Goal: Task Accomplishment & Management: Use online tool/utility

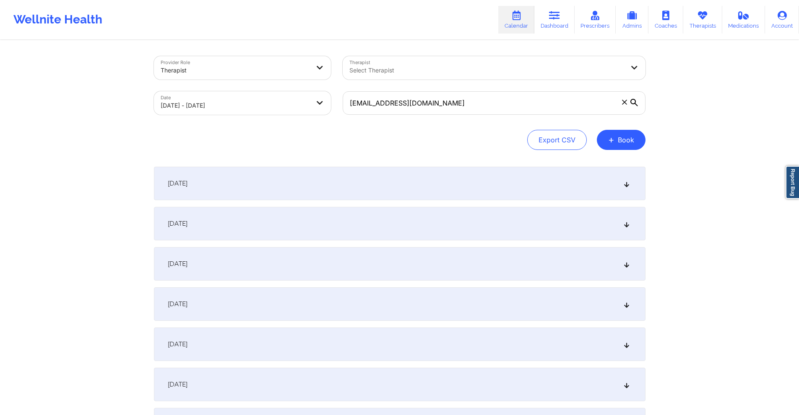
type input "[EMAIL_ADDRESS][DOMAIN_NAME]"
click at [291, 98] on body "Wellnite Health Calendar Dashboard Prescribers Admins Coaches Therapists Medica…" at bounding box center [399, 207] width 799 height 415
select select "2025-8"
select select "2025-9"
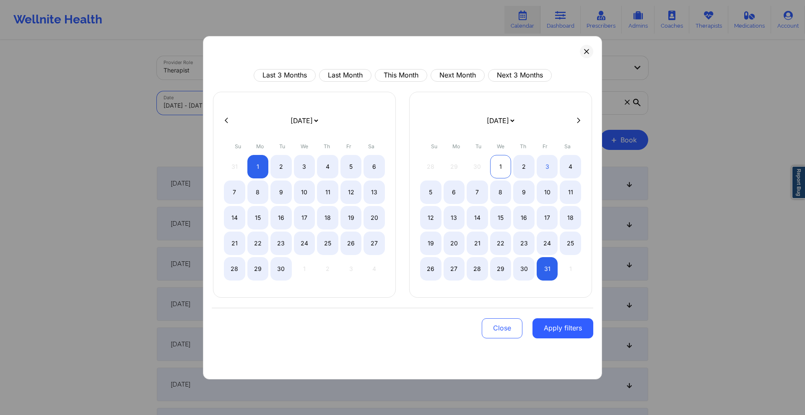
click at [495, 164] on div "1" at bounding box center [500, 166] width 21 height 23
select select "2025-9"
select select "2025-10"
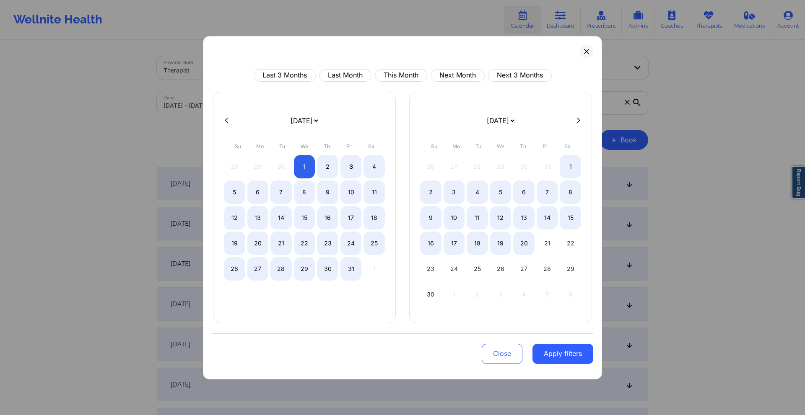
select select "2025-9"
select select "2025-10"
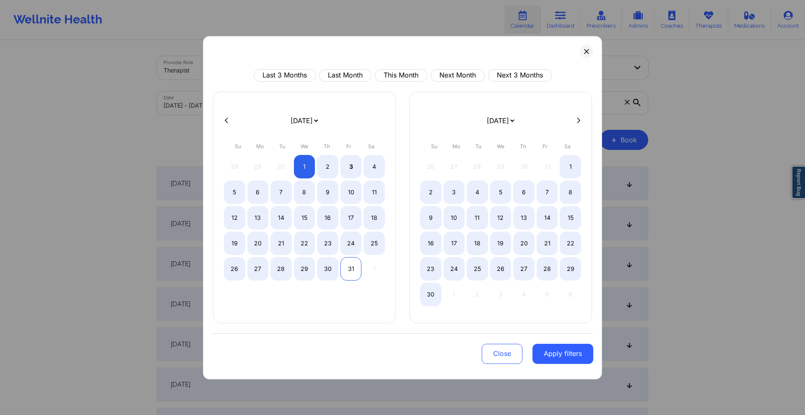
select select "2025-9"
select select "2025-10"
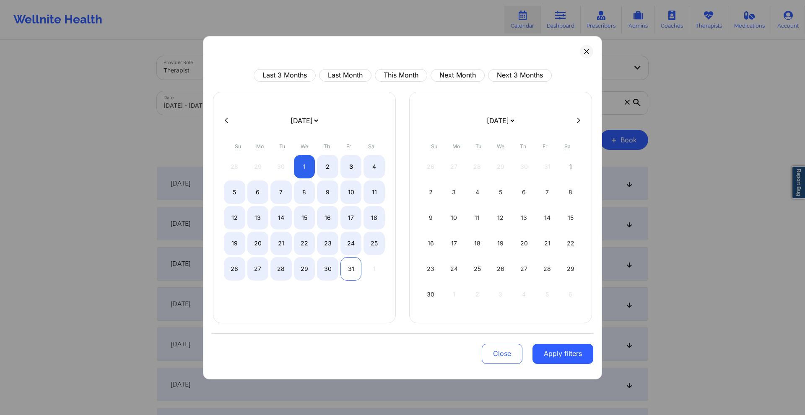
click at [349, 272] on div "31" at bounding box center [350, 268] width 21 height 23
select select "2025-9"
select select "2025-10"
click at [566, 351] on button "Apply filters" at bounding box center [562, 354] width 61 height 20
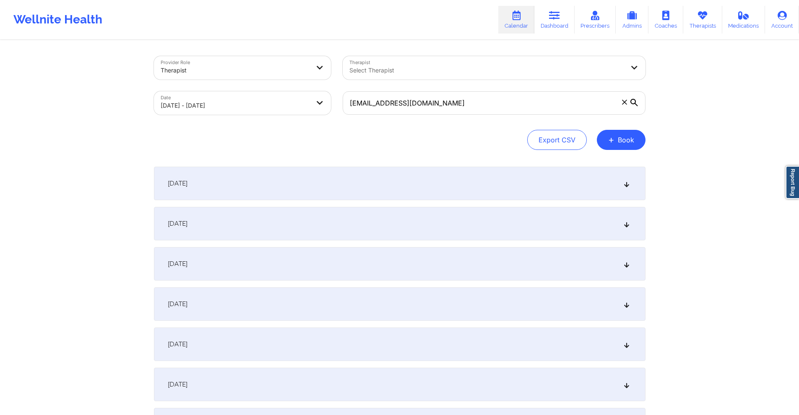
click at [360, 187] on div "October 1, 2025" at bounding box center [399, 184] width 491 height 34
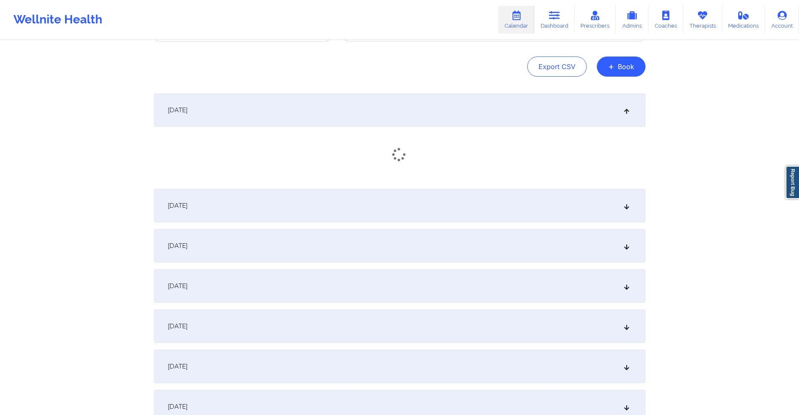
scroll to position [84, 0]
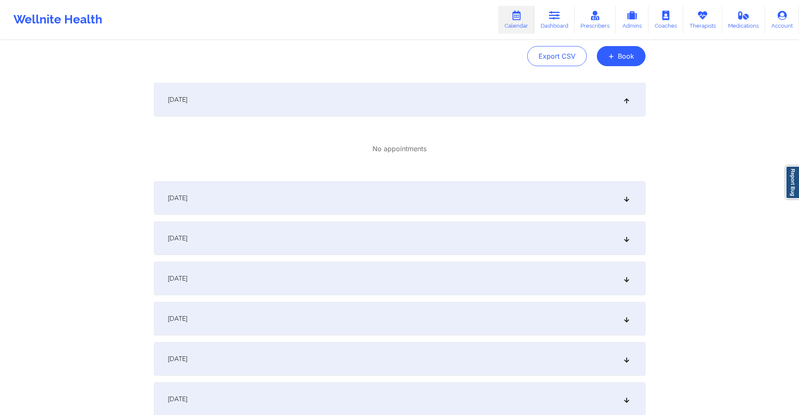
click at [346, 214] on div "October 2, 2025" at bounding box center [399, 198] width 491 height 34
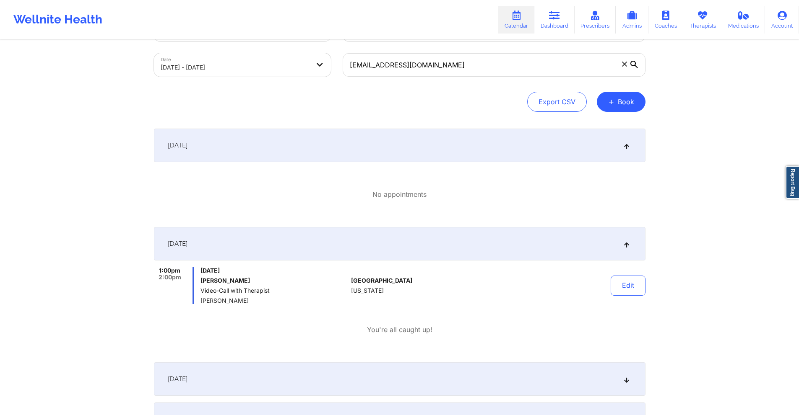
scroll to position [0, 0]
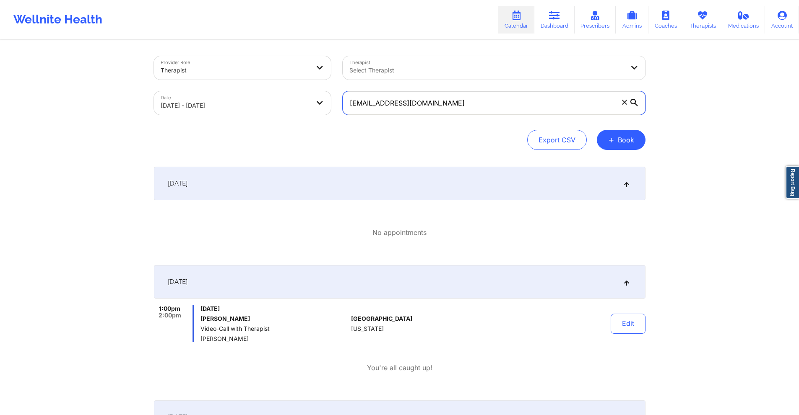
click at [447, 107] on input "[EMAIL_ADDRESS][DOMAIN_NAME]" at bounding box center [493, 102] width 303 height 23
click at [446, 106] on input "[EMAIL_ADDRESS][DOMAIN_NAME]" at bounding box center [493, 102] width 303 height 23
paste input "marciejayne@mac"
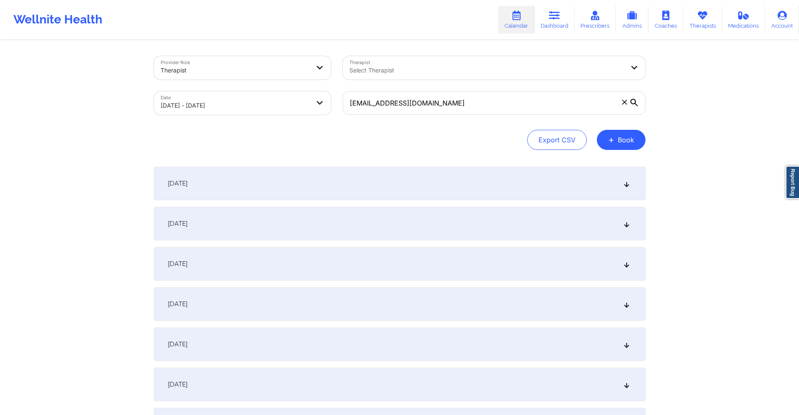
click at [362, 265] on div "October 3, 2025" at bounding box center [399, 264] width 491 height 34
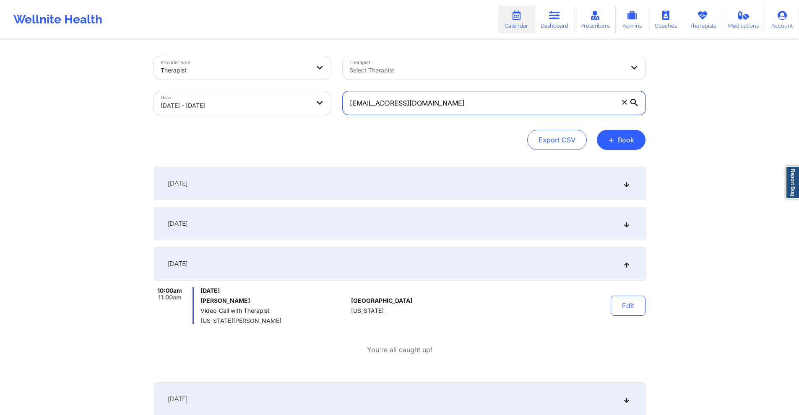
click at [419, 106] on input "[EMAIL_ADDRESS][DOMAIN_NAME]" at bounding box center [493, 102] width 303 height 23
paste input "johannaluisaorlowski+therapywellnite@gmail"
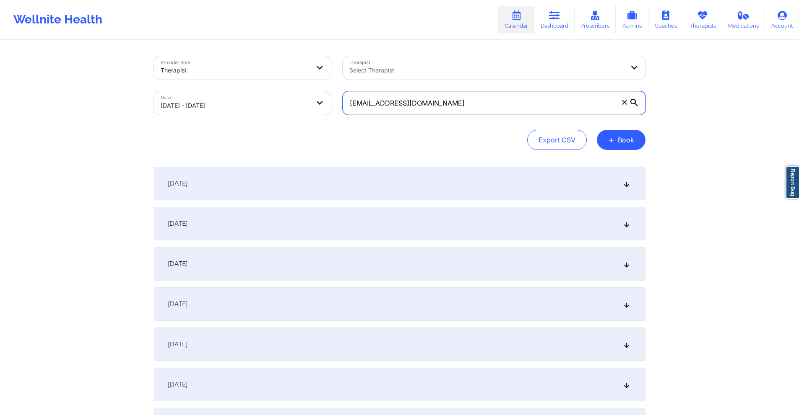
type input "johannaluisaorlowski+therapywellnite@gmail.com"
click at [397, 223] on div "October 2, 2025" at bounding box center [399, 224] width 491 height 34
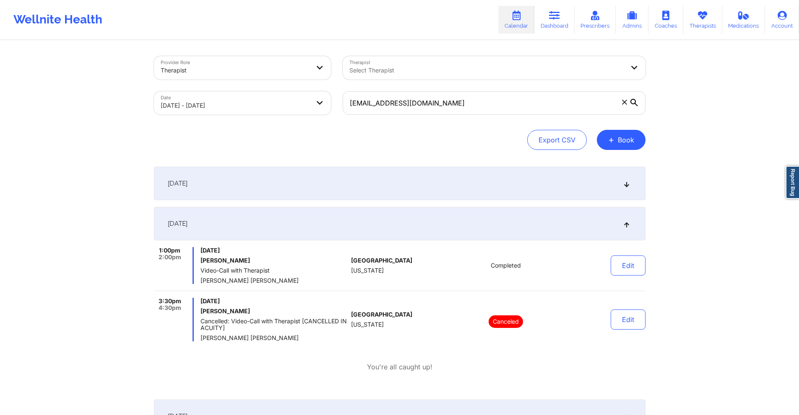
click at [265, 104] on body "Wellnite Health Calendar Dashboard Prescribers Admins Coaches Therapists Medica…" at bounding box center [399, 207] width 799 height 415
select select "2025-9"
select select "2025-10"
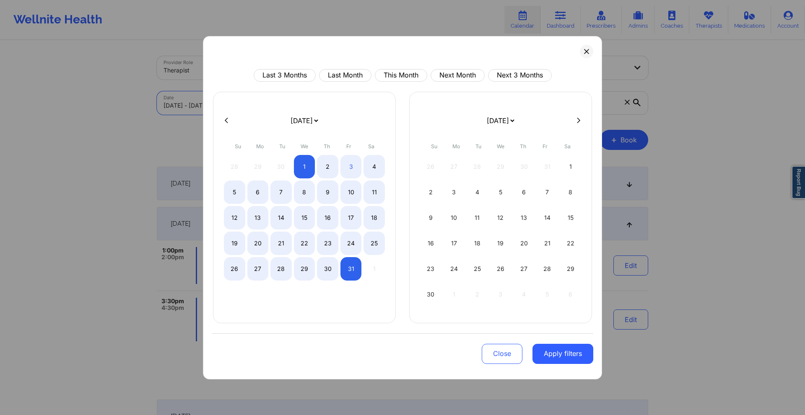
click at [224, 114] on div "January 2019 February 2019 March 2019 April 2019 May 2019 June 2019 July 2019 A…" at bounding box center [304, 208] width 183 height 232
click at [226, 121] on icon at bounding box center [226, 120] width 3 height 5
select select "2025-8"
select select "2025-9"
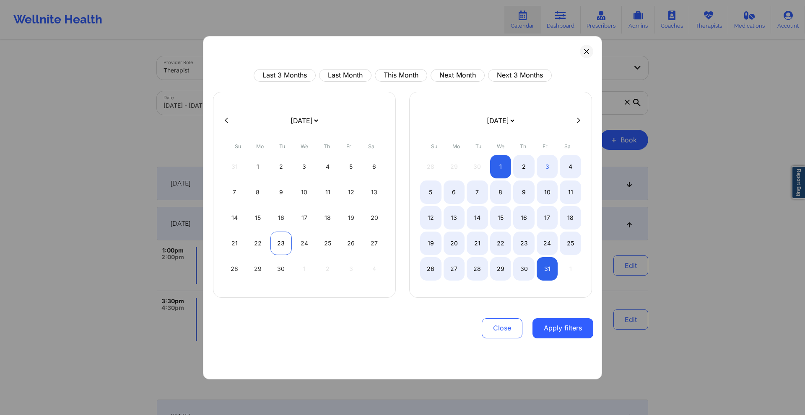
click at [281, 246] on div "23" at bounding box center [280, 243] width 21 height 23
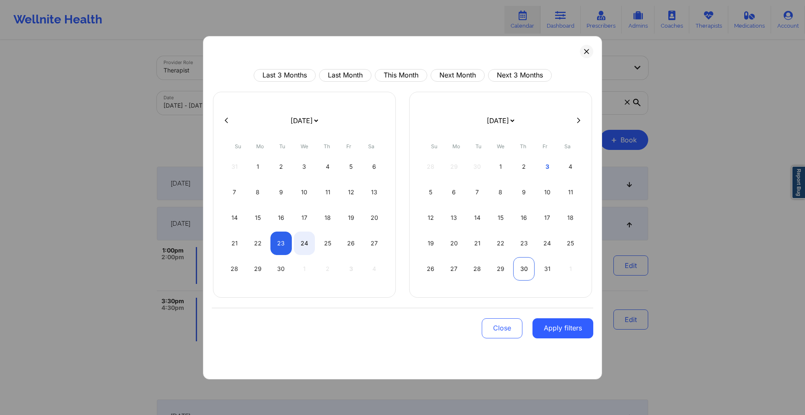
select select "2025-8"
select select "2025-9"
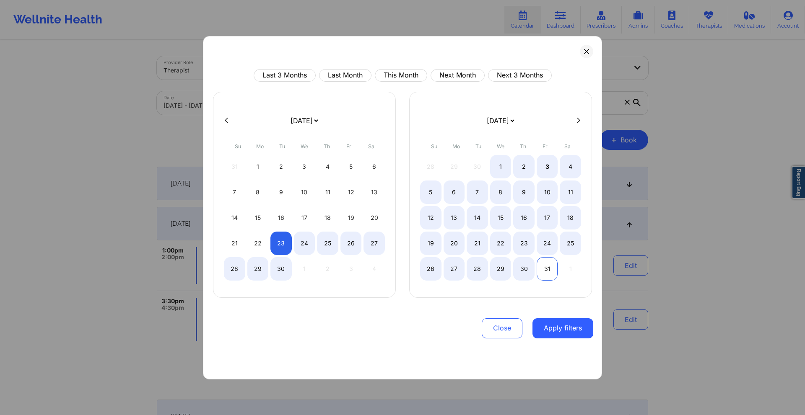
select select "2025-8"
select select "2025-9"
click at [546, 271] on div "31" at bounding box center [547, 268] width 21 height 23
select select "2025-8"
select select "2025-9"
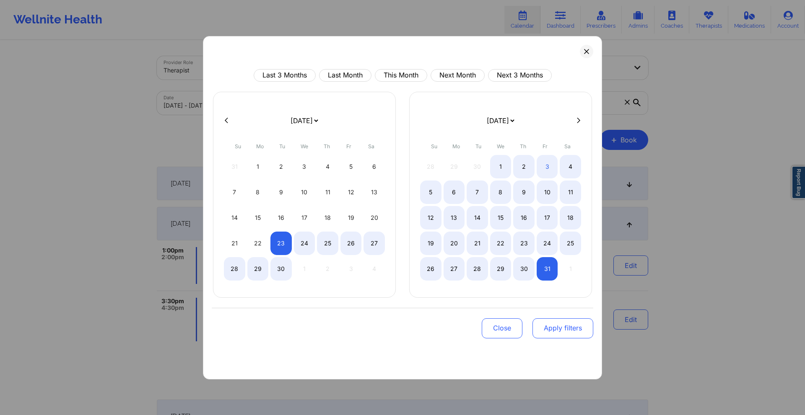
click at [569, 325] on button "Apply filters" at bounding box center [562, 329] width 61 height 20
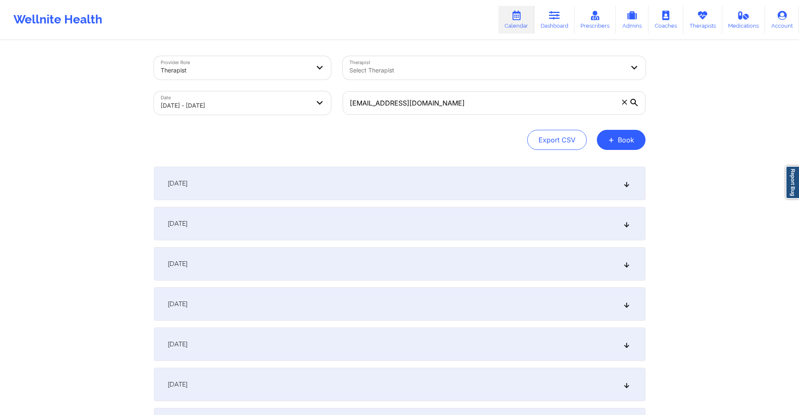
click at [368, 262] on div "September 25, 2025" at bounding box center [399, 264] width 491 height 34
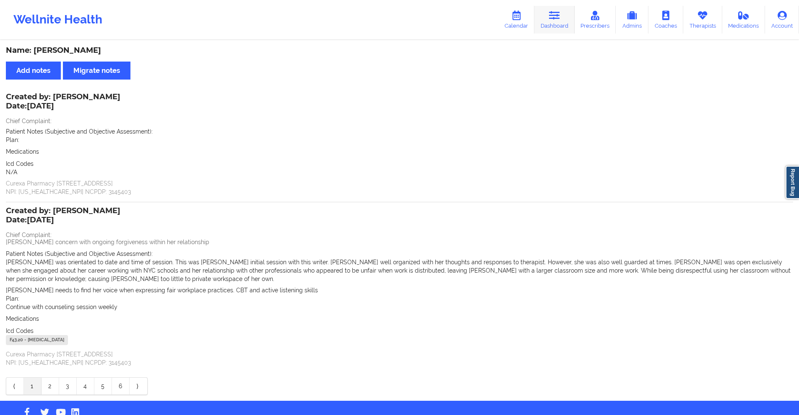
click at [555, 15] on icon at bounding box center [554, 15] width 11 height 9
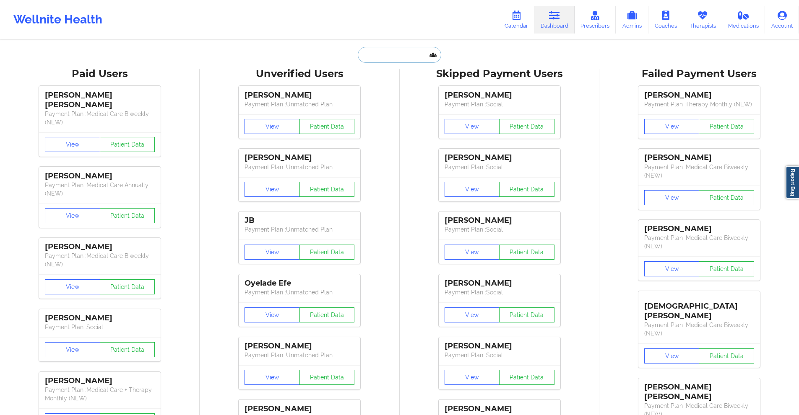
click at [375, 57] on input "text" at bounding box center [399, 55] width 83 height 16
paste input "[EMAIL_ADDRESS][DOMAIN_NAME]"
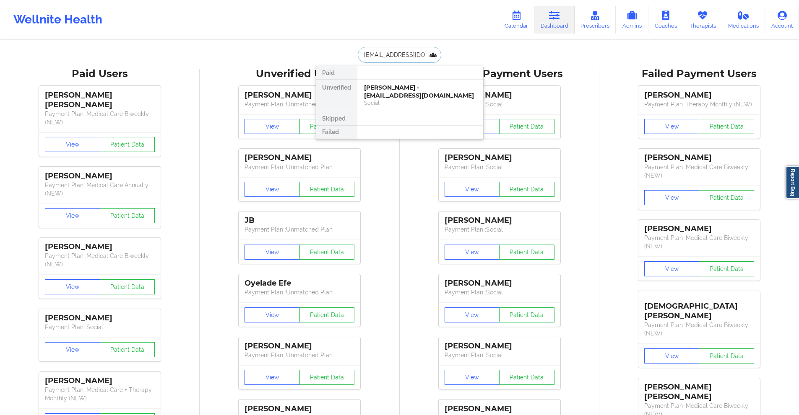
type input "[EMAIL_ADDRESS][DOMAIN_NAME]"
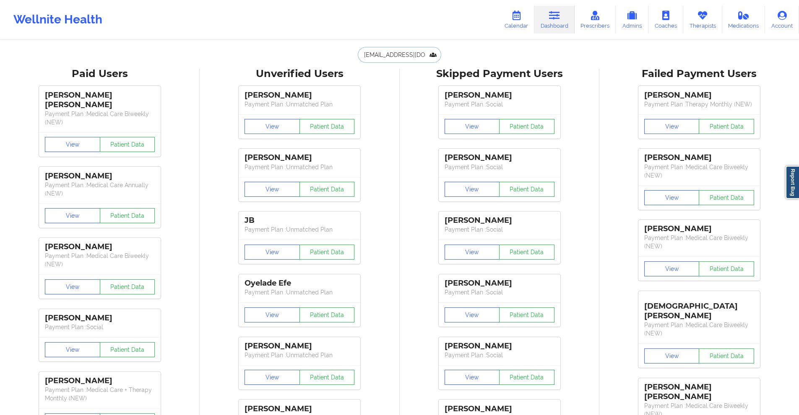
click at [393, 54] on input "[EMAIL_ADDRESS][DOMAIN_NAME]" at bounding box center [399, 55] width 83 height 16
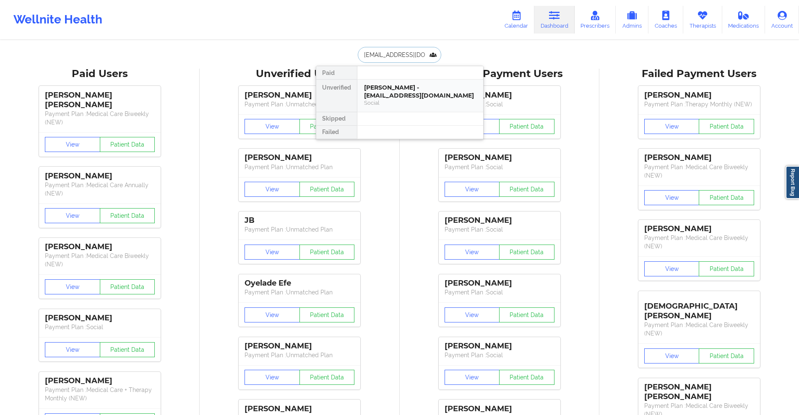
click at [405, 85] on div "[PERSON_NAME] - [EMAIL_ADDRESS][DOMAIN_NAME]" at bounding box center [420, 92] width 112 height 16
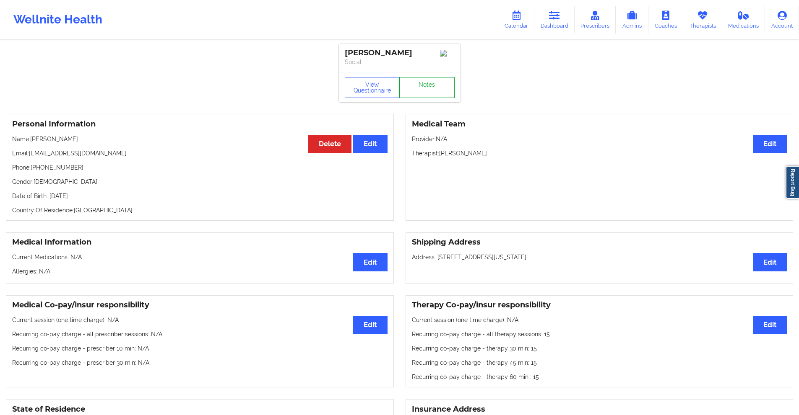
click at [437, 88] on link "Notes" at bounding box center [426, 87] width 55 height 21
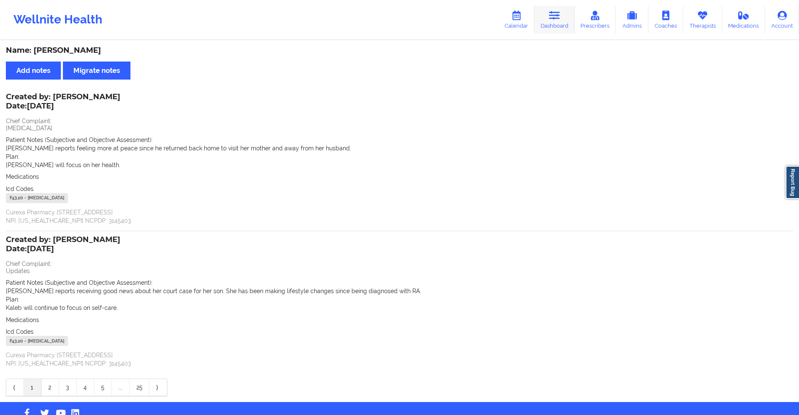
click at [548, 11] on link "Dashboard" at bounding box center [554, 20] width 40 height 28
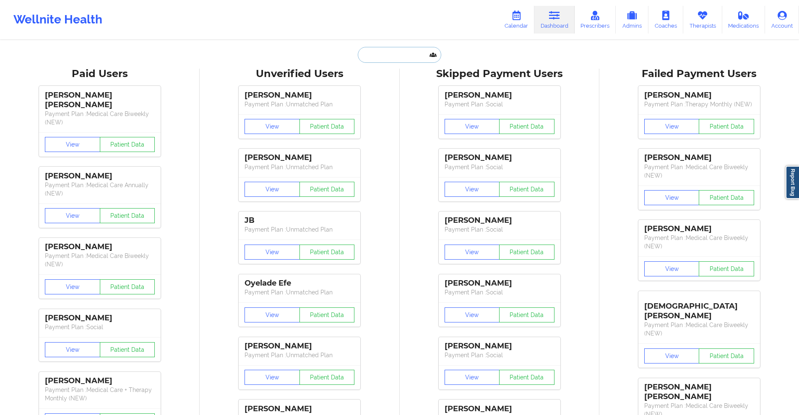
click at [376, 60] on input "text" at bounding box center [399, 55] width 83 height 16
type input "m"
click at [378, 97] on div at bounding box center [420, 99] width 126 height 13
click at [370, 55] on input "[PERSON_NAME]" at bounding box center [399, 55] width 83 height 16
type input "[PERSON_NAME]"
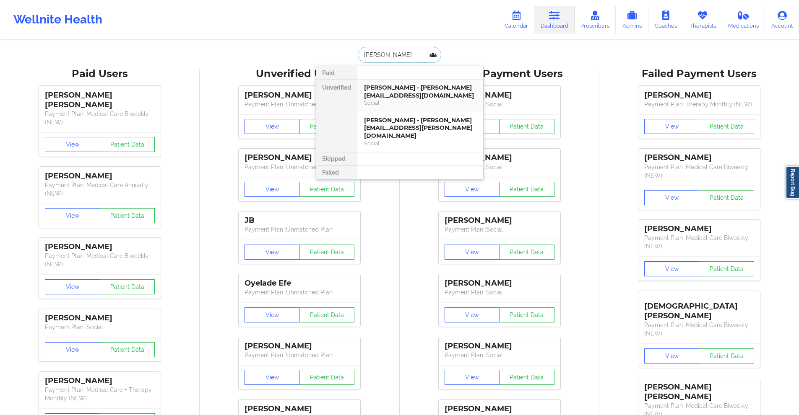
click at [387, 96] on div "[PERSON_NAME] - [PERSON_NAME][EMAIL_ADDRESS][DOMAIN_NAME]" at bounding box center [420, 92] width 112 height 16
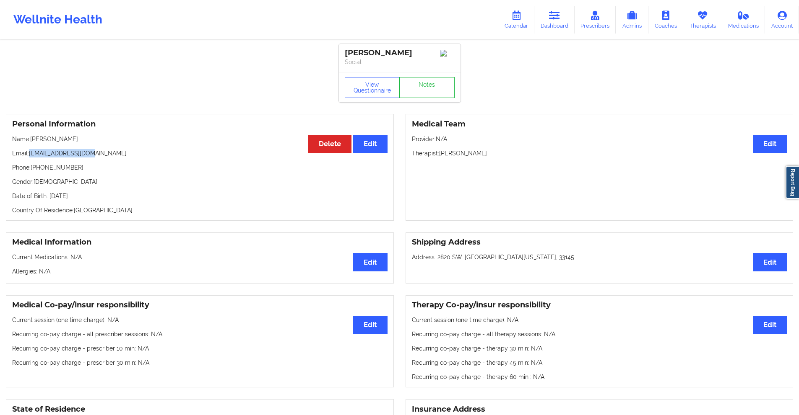
drag, startPoint x: 96, startPoint y: 155, endPoint x: 32, endPoint y: 158, distance: 63.8
click at [32, 158] on p "Email: [PERSON_NAME][EMAIL_ADDRESS][DOMAIN_NAME]" at bounding box center [199, 153] width 375 height 8
copy p "[EMAIL_ADDRESS][DOMAIN_NAME]"
